Goal: Find specific page/section: Find specific page/section

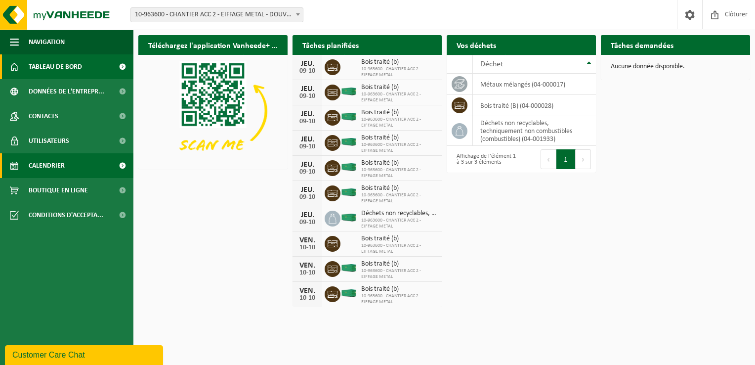
click at [56, 164] on span "Calendrier" at bounding box center [47, 165] width 36 height 25
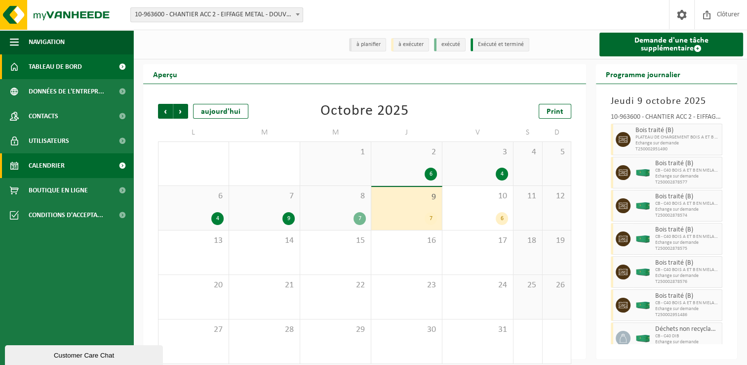
click at [65, 67] on span "Tableau de bord" at bounding box center [55, 66] width 53 height 25
